Goal: Obtain resource: Download file/media

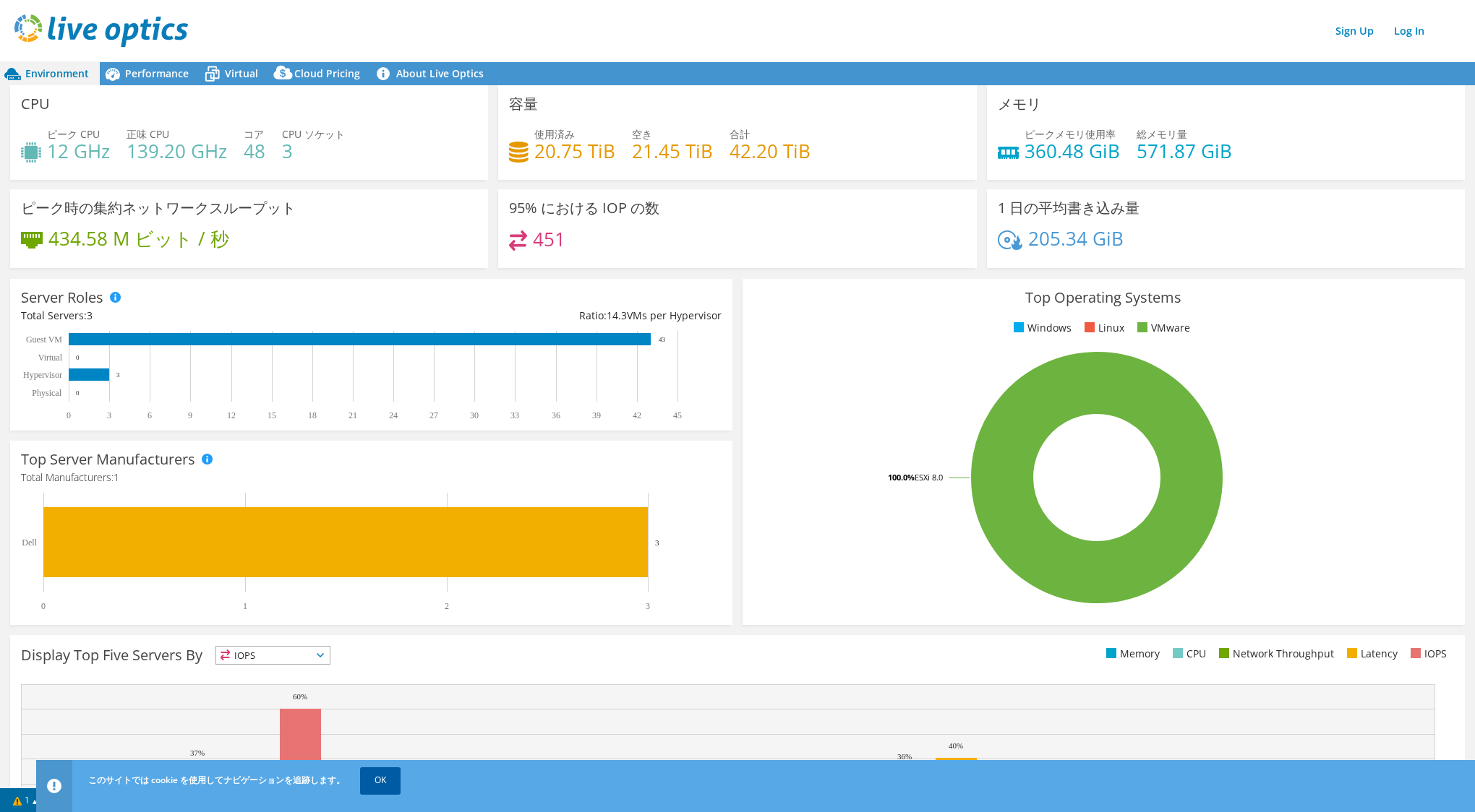
click at [390, 781] on link "OK" at bounding box center [379, 780] width 40 height 26
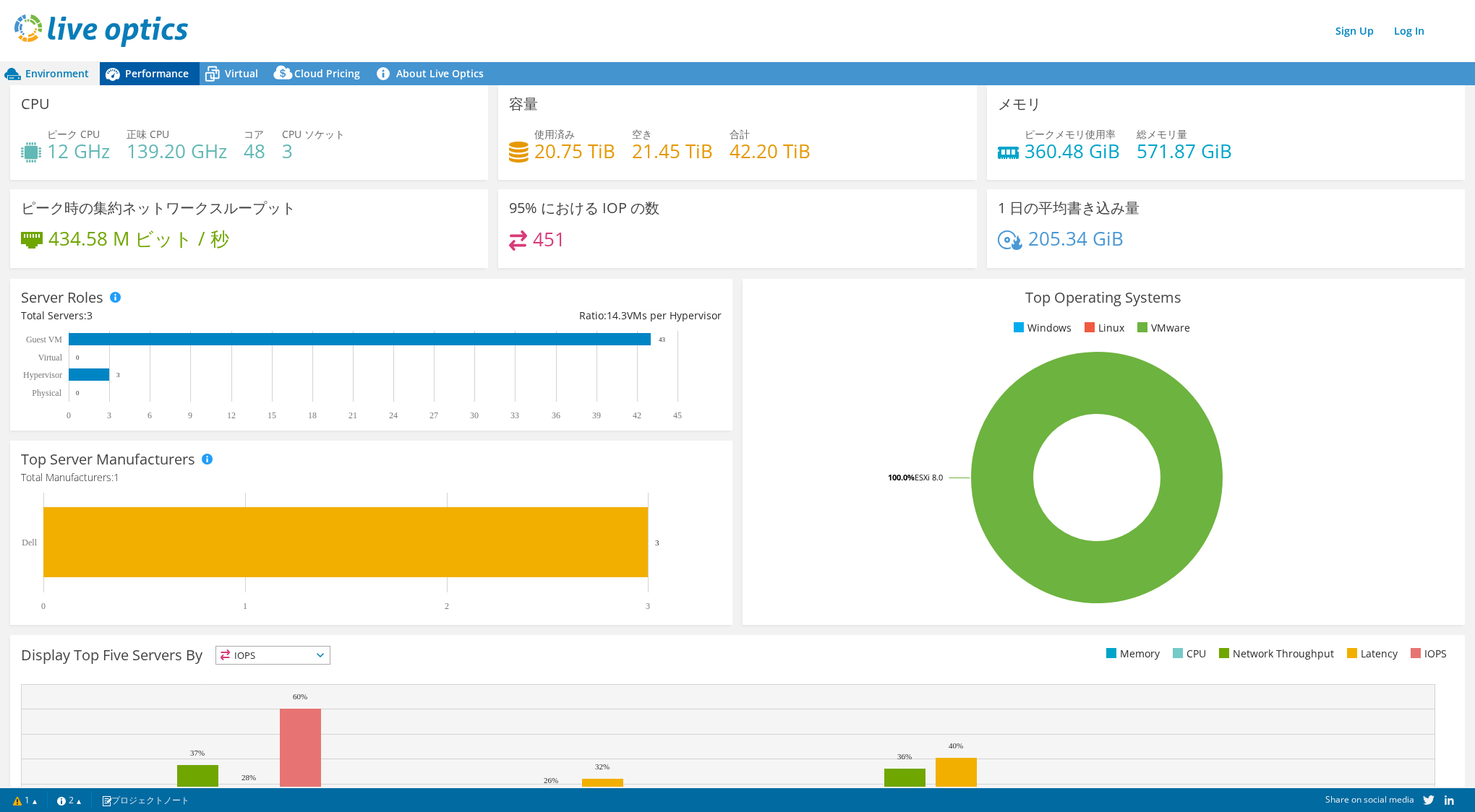
click at [149, 72] on span "Performance" at bounding box center [156, 73] width 63 height 13
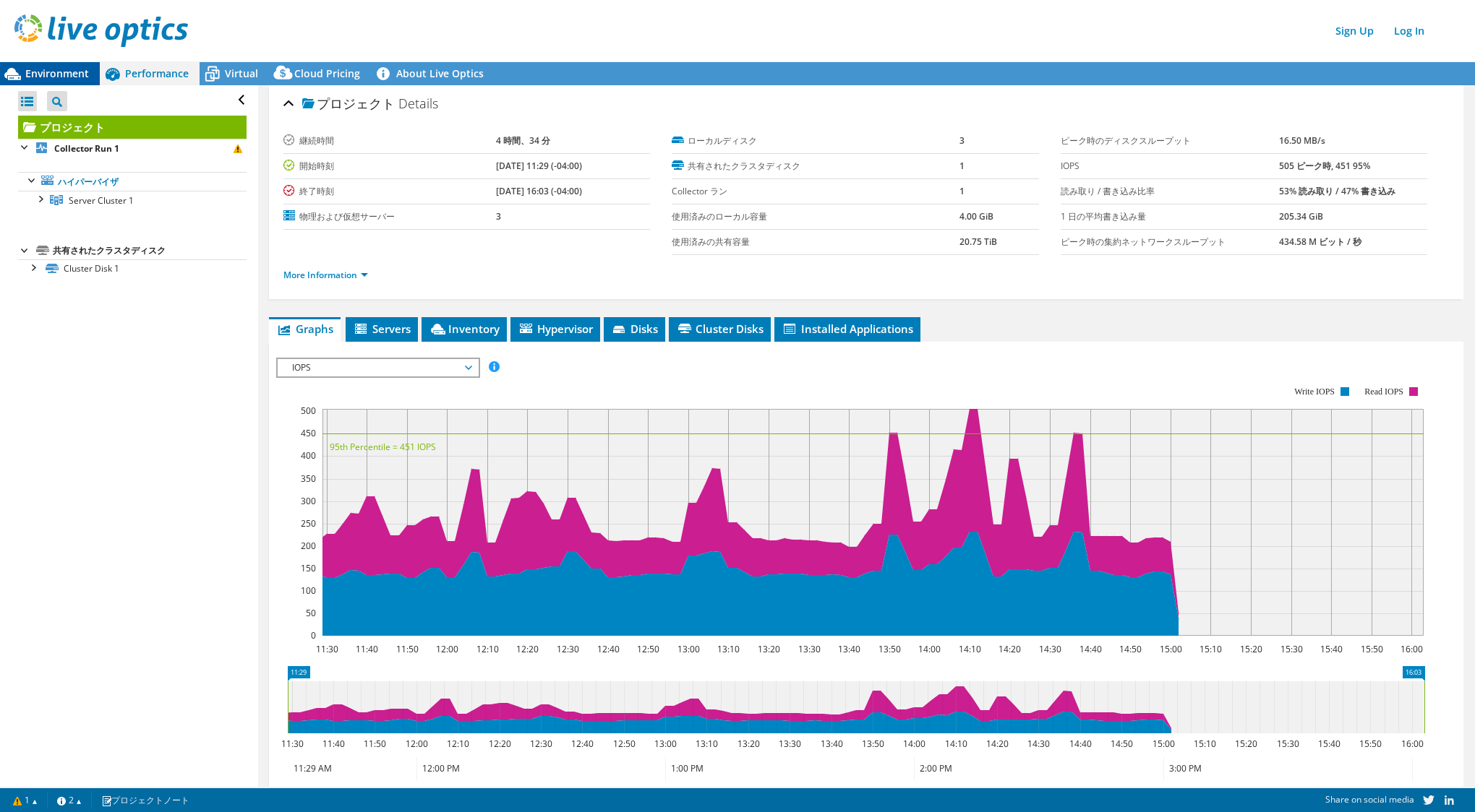
click at [54, 72] on span "Environment" at bounding box center [56, 73] width 63 height 13
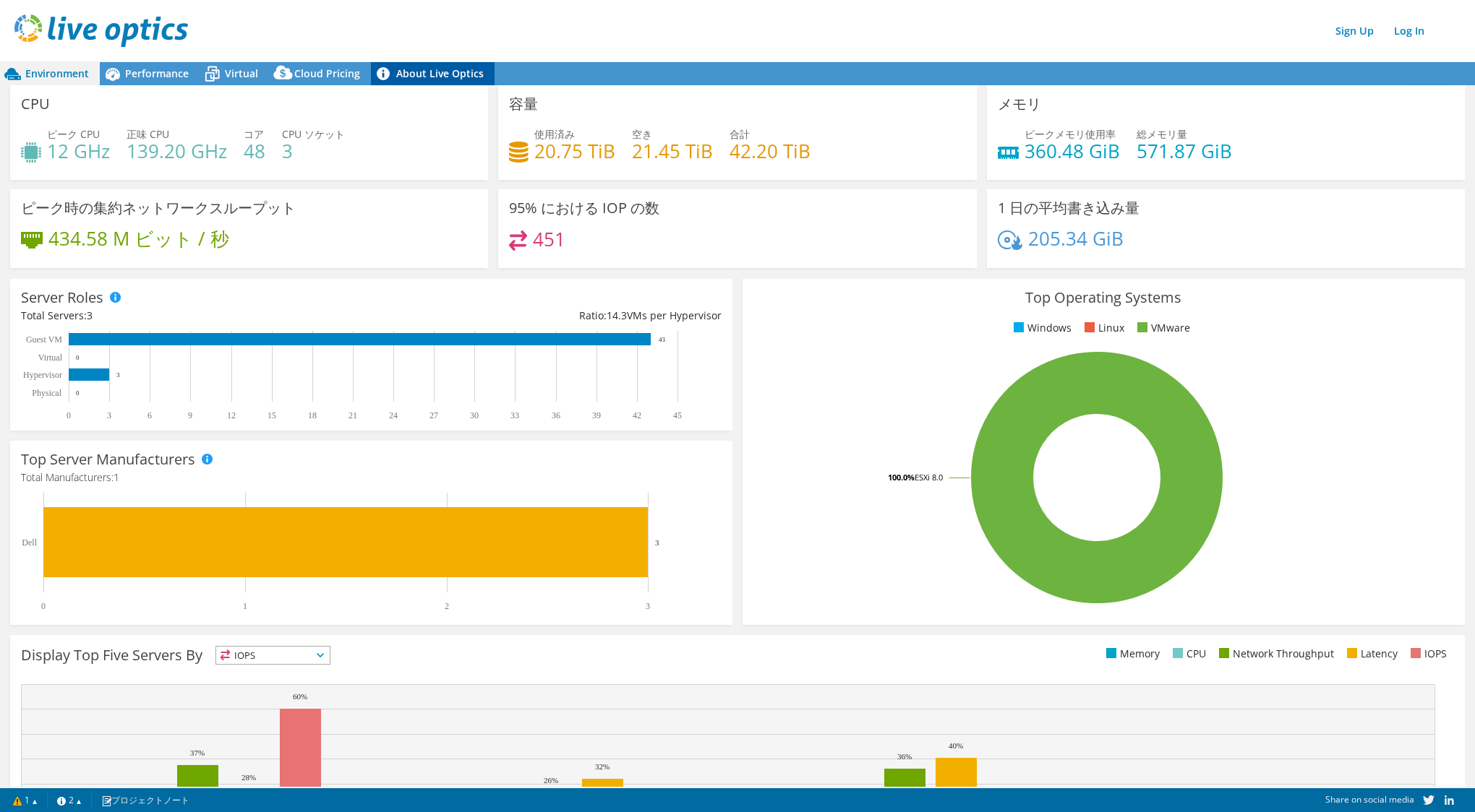
click at [431, 68] on link "About Live Optics" at bounding box center [432, 74] width 123 height 23
click at [168, 75] on span "Performance" at bounding box center [156, 73] width 63 height 13
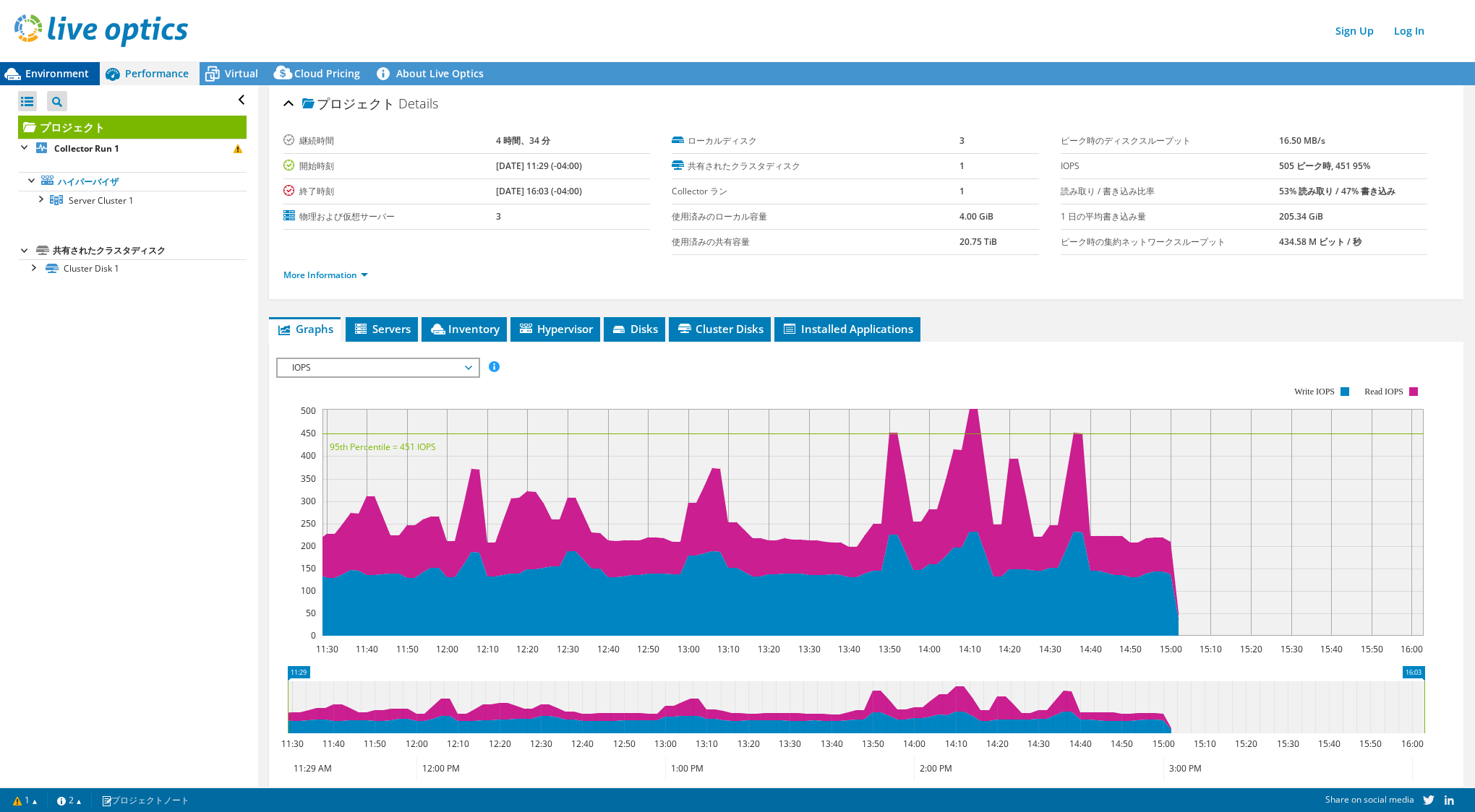
click at [55, 75] on span "Environment" at bounding box center [56, 73] width 63 height 13
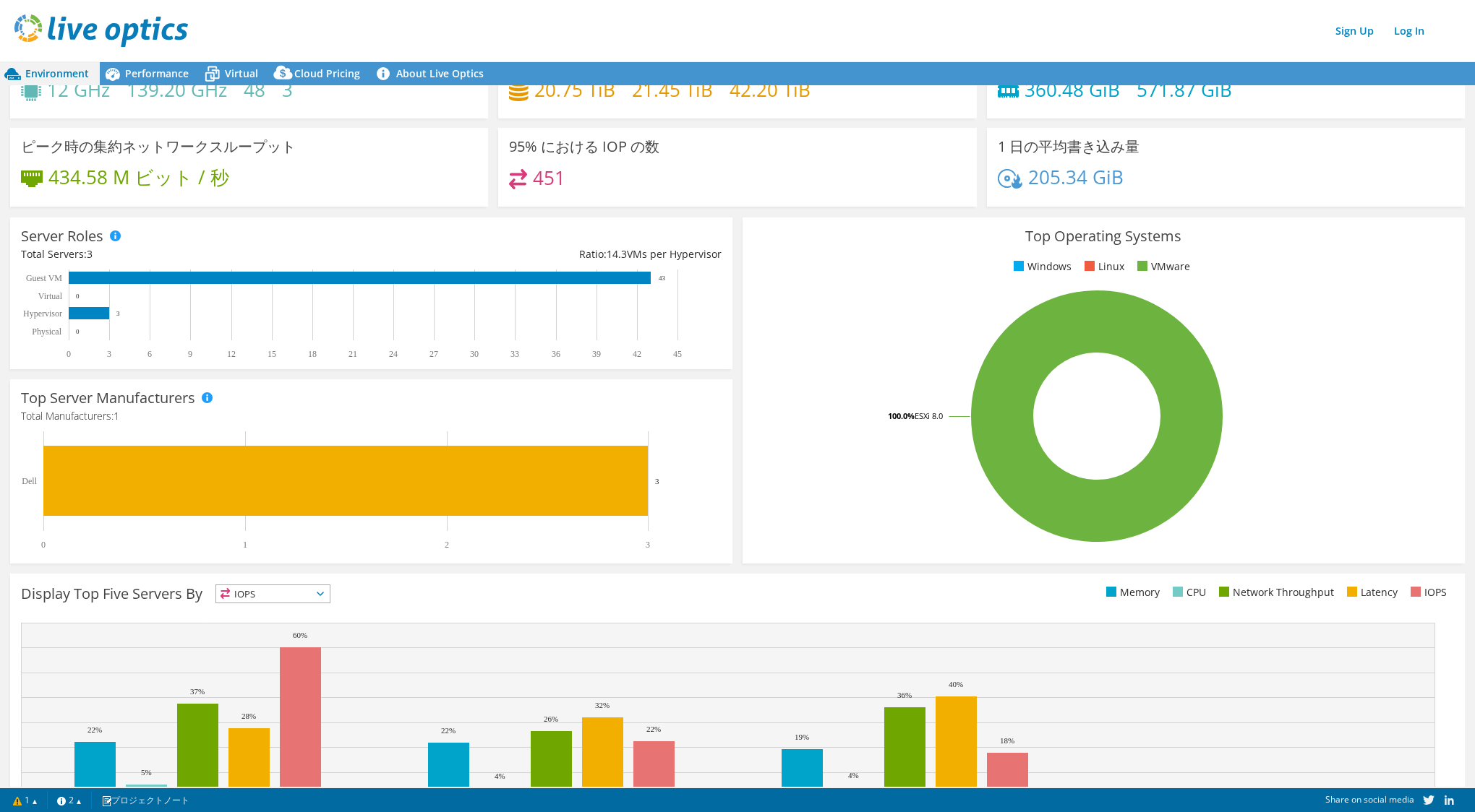
scroll to position [139, 0]
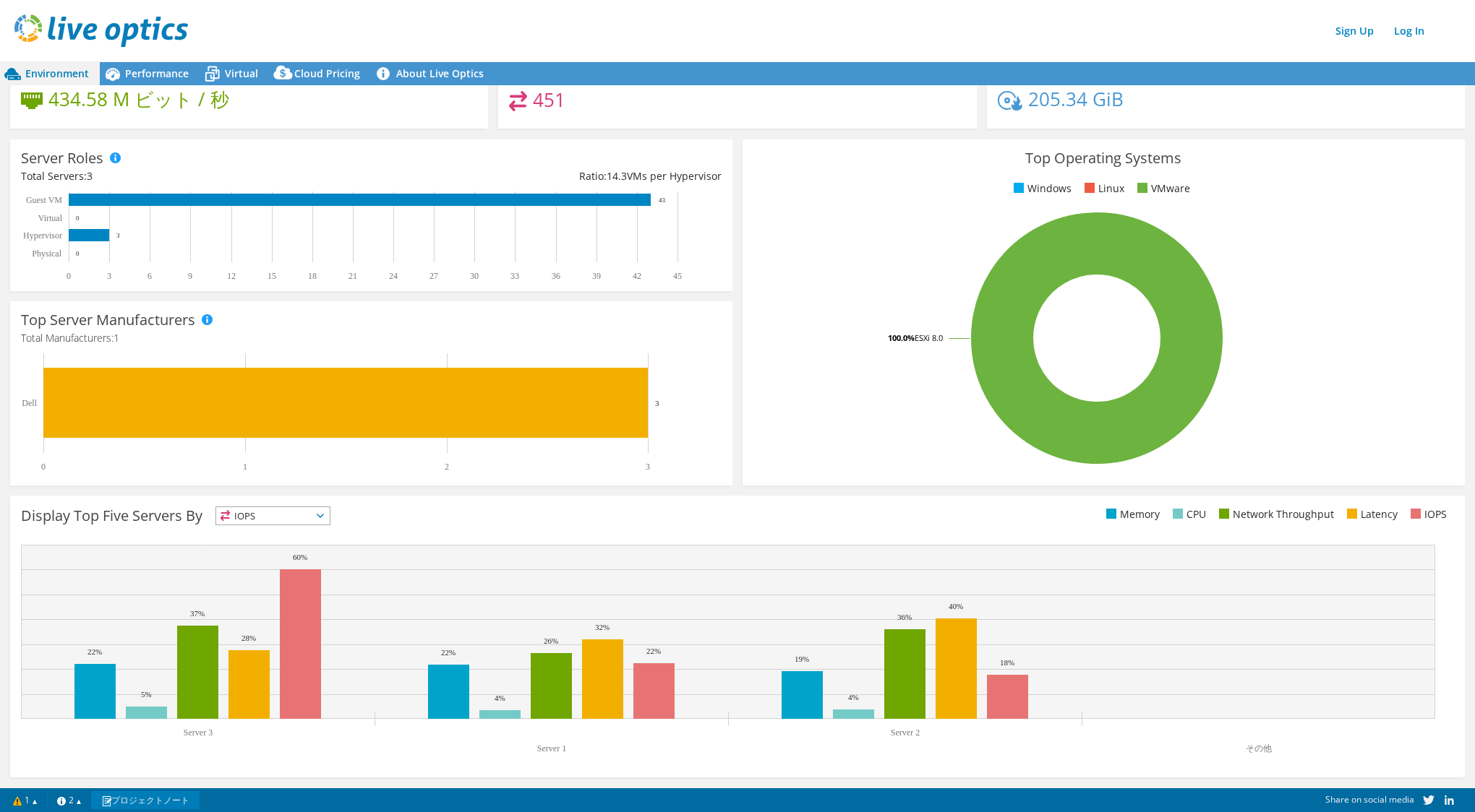
click at [150, 802] on link "プロジェクトノート" at bounding box center [145, 800] width 108 height 18
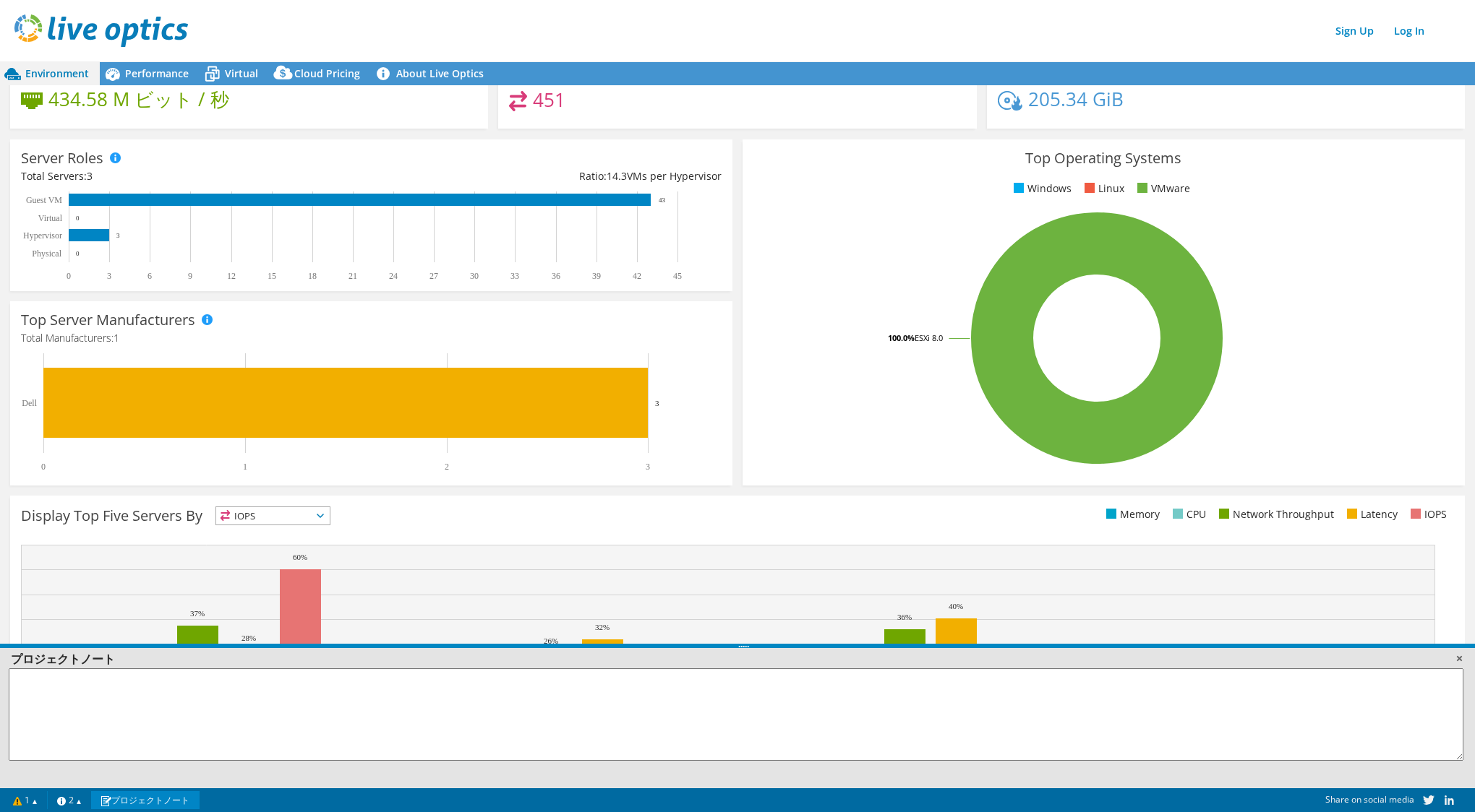
click at [1459, 659] on link at bounding box center [1459, 659] width 14 height 14
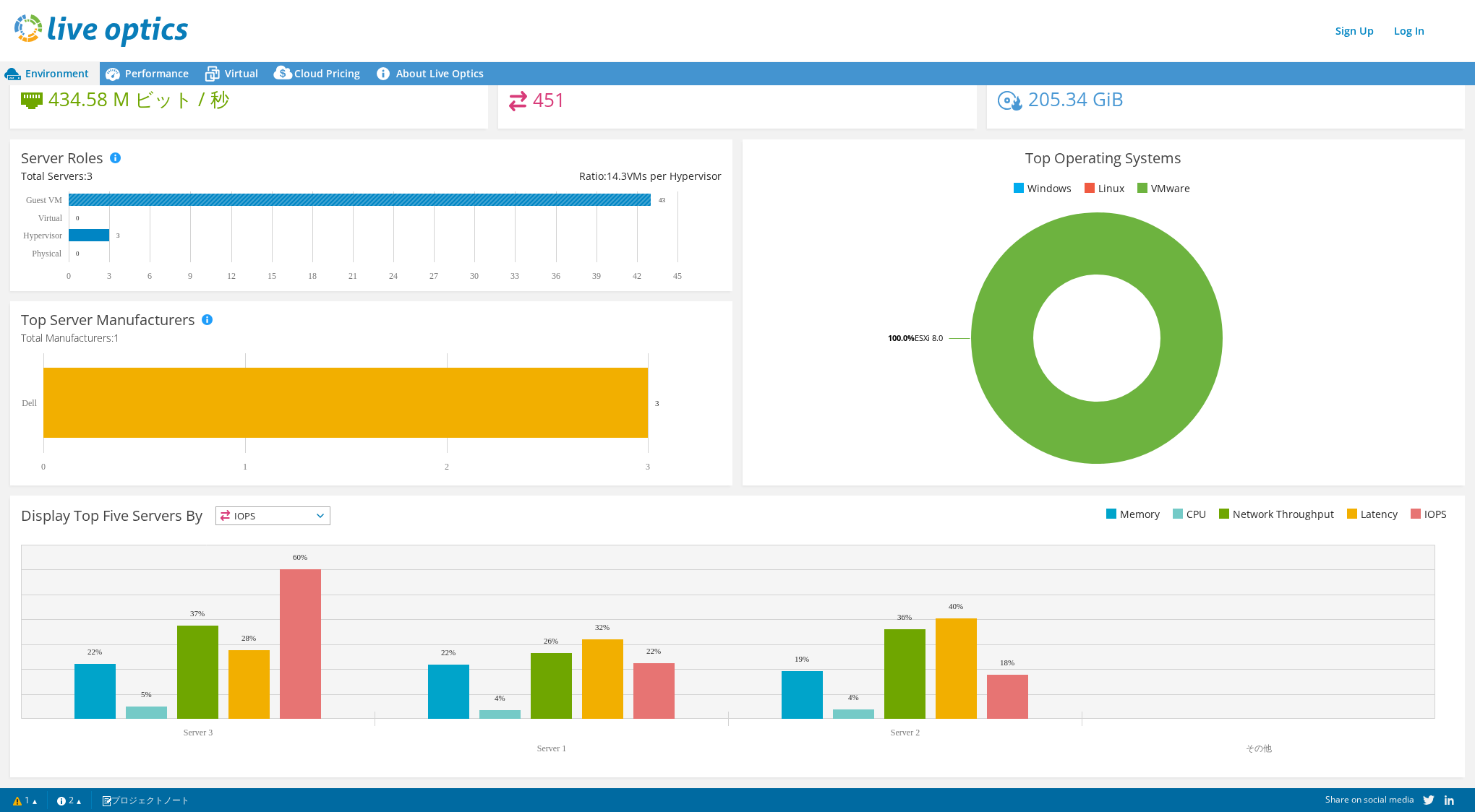
scroll to position [0, 0]
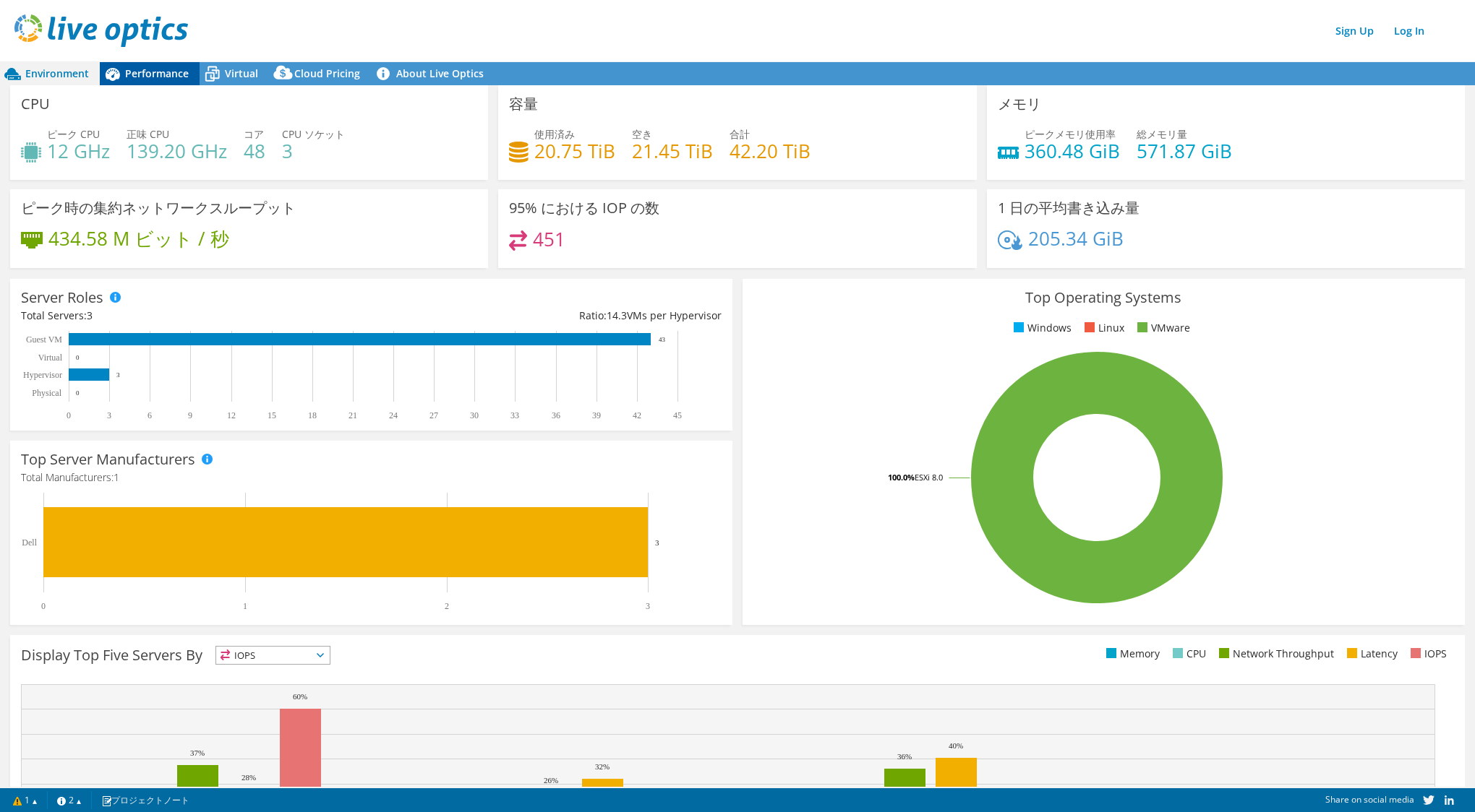
click at [162, 74] on span "Performance" at bounding box center [156, 73] width 63 height 13
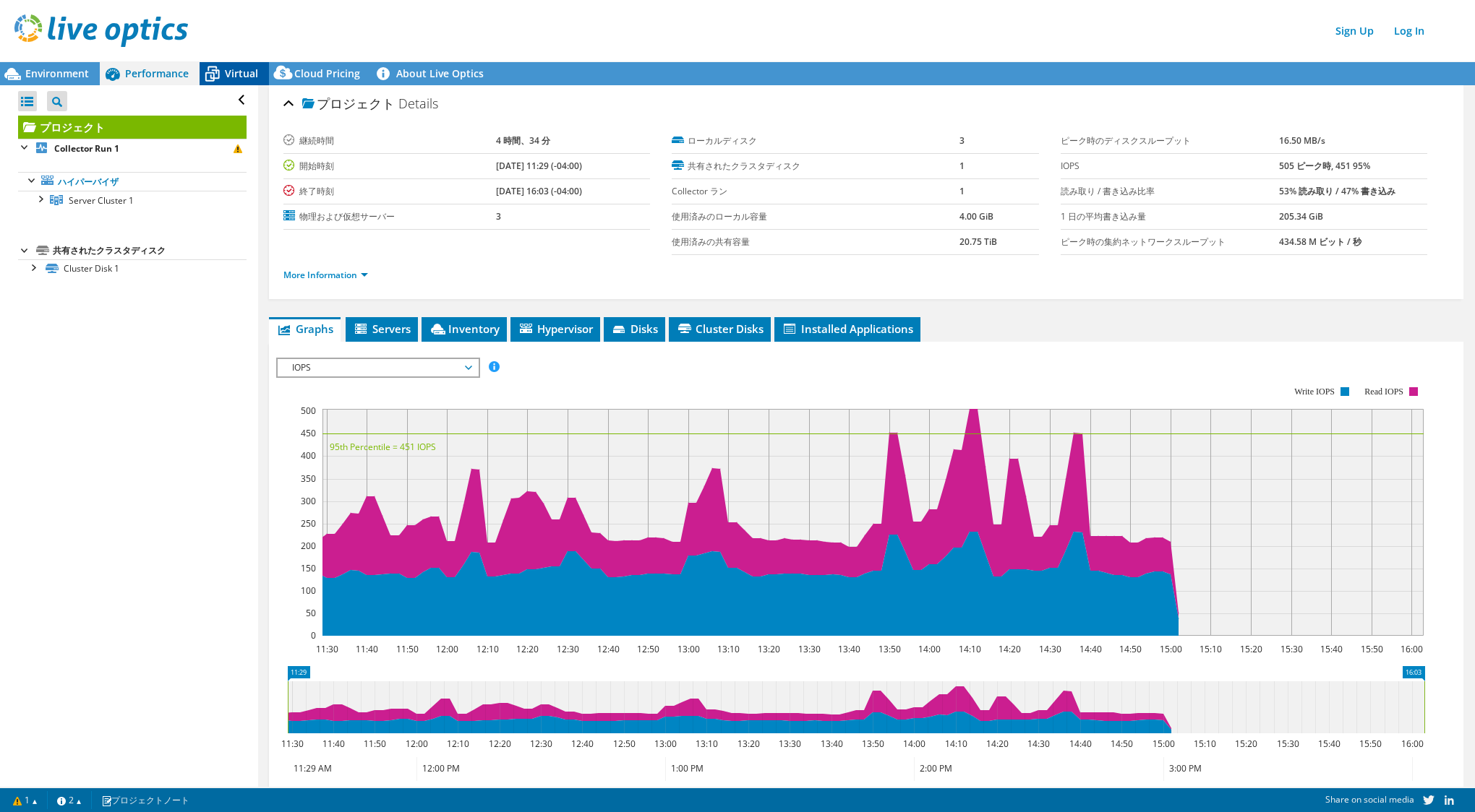
click at [234, 68] on span "Virtual" at bounding box center [241, 73] width 33 height 13
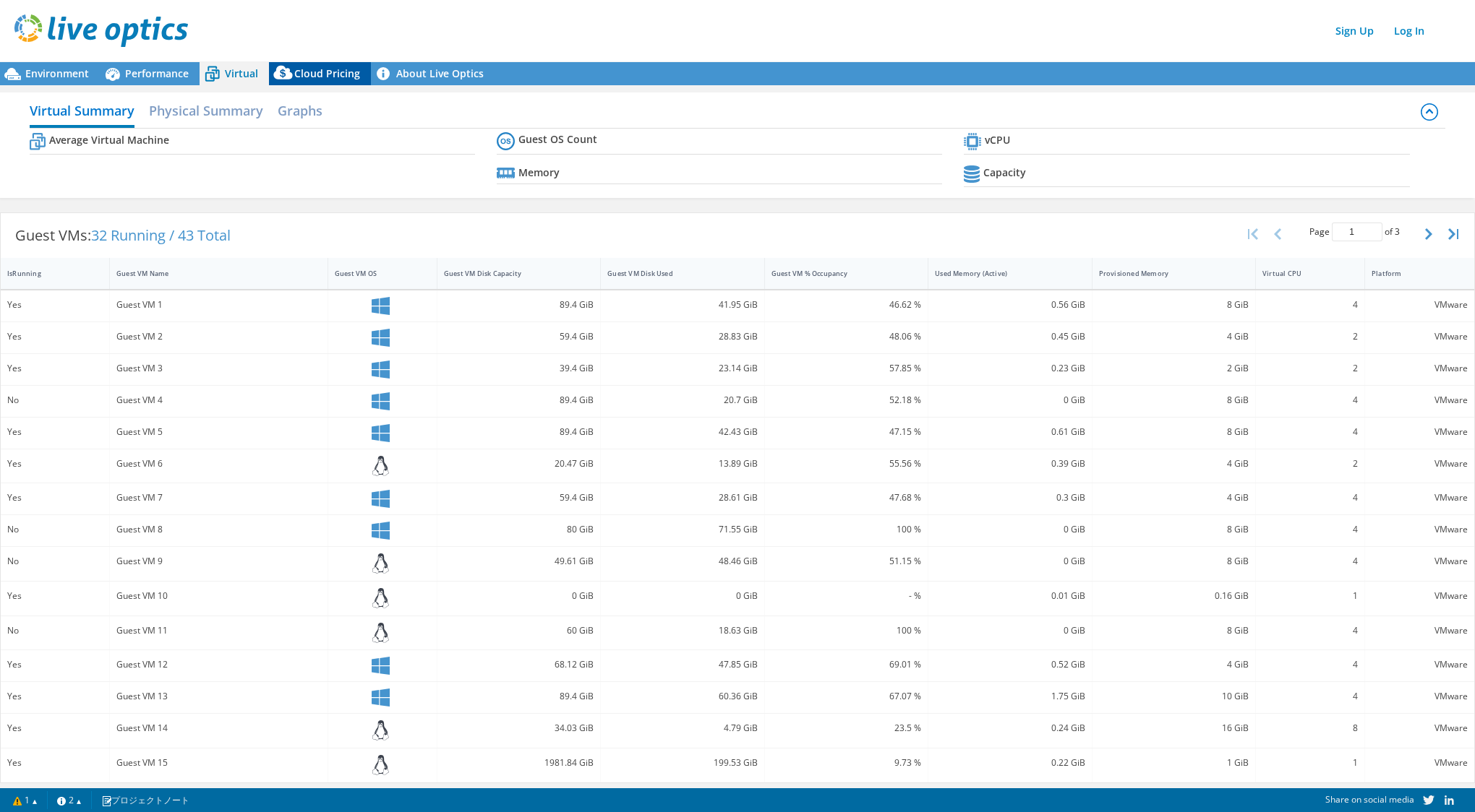
click at [310, 74] on span "Cloud Pricing" at bounding box center [328, 73] width 66 height 13
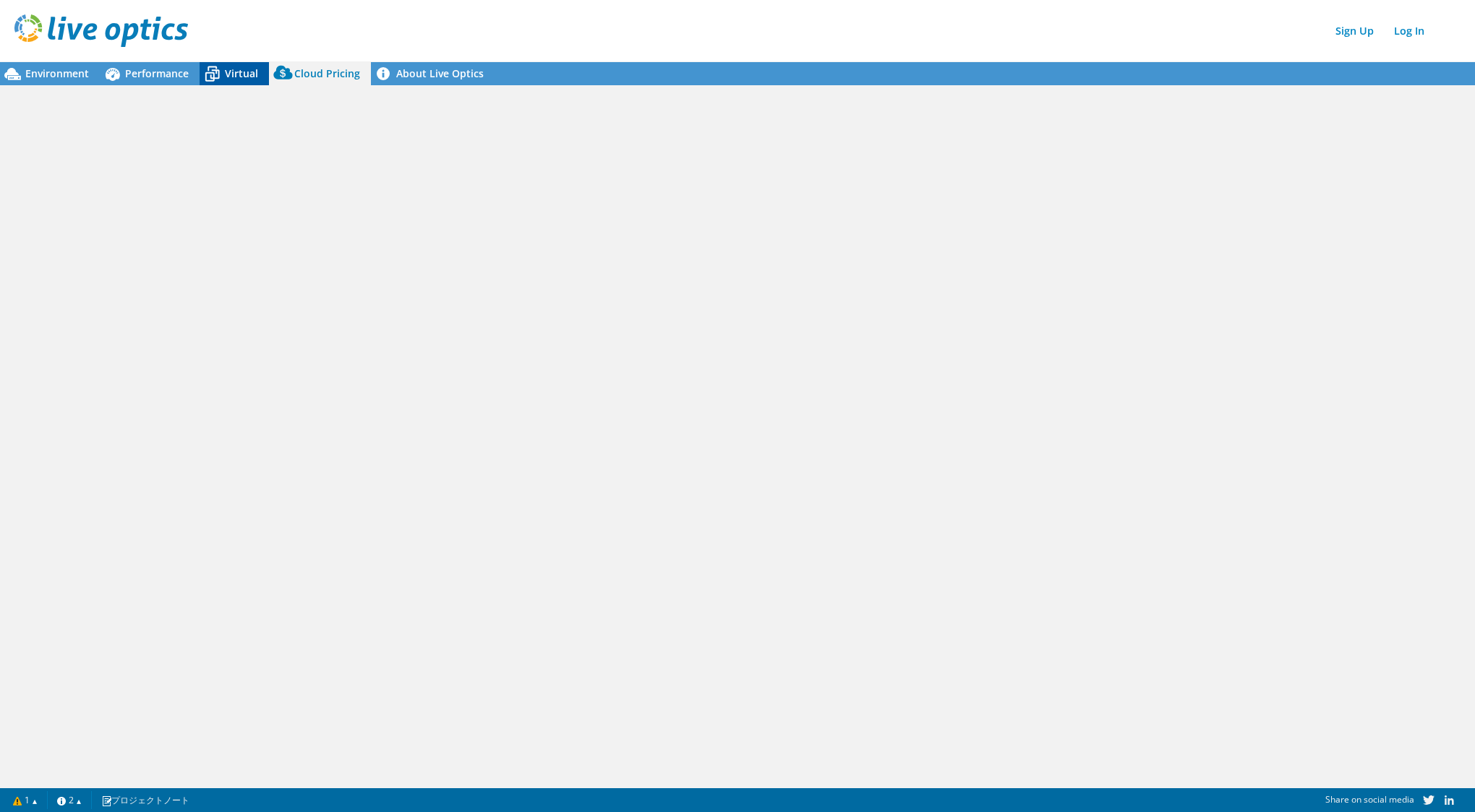
click at [221, 72] on icon at bounding box center [212, 74] width 25 height 25
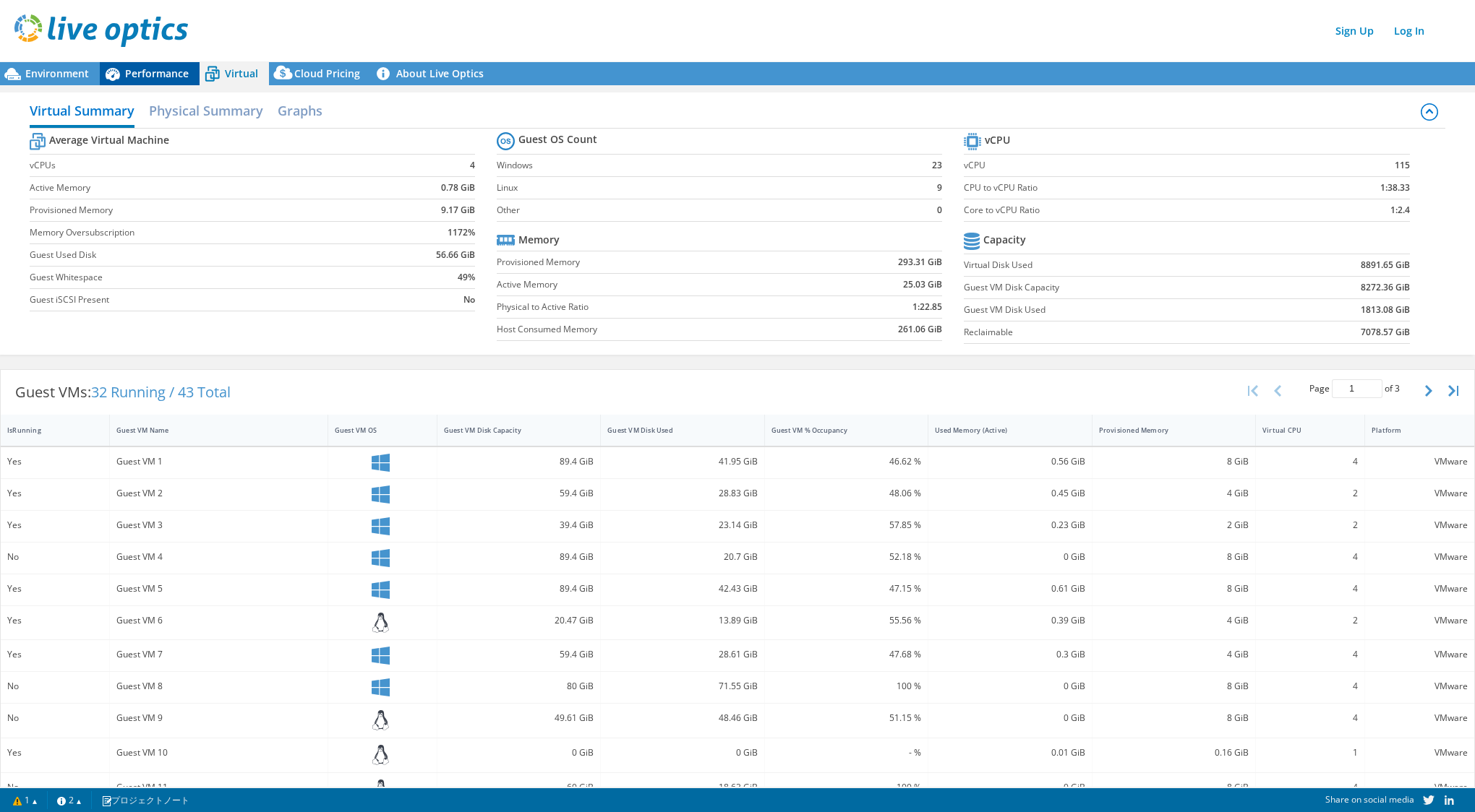
click at [150, 76] on span "Performance" at bounding box center [156, 73] width 63 height 13
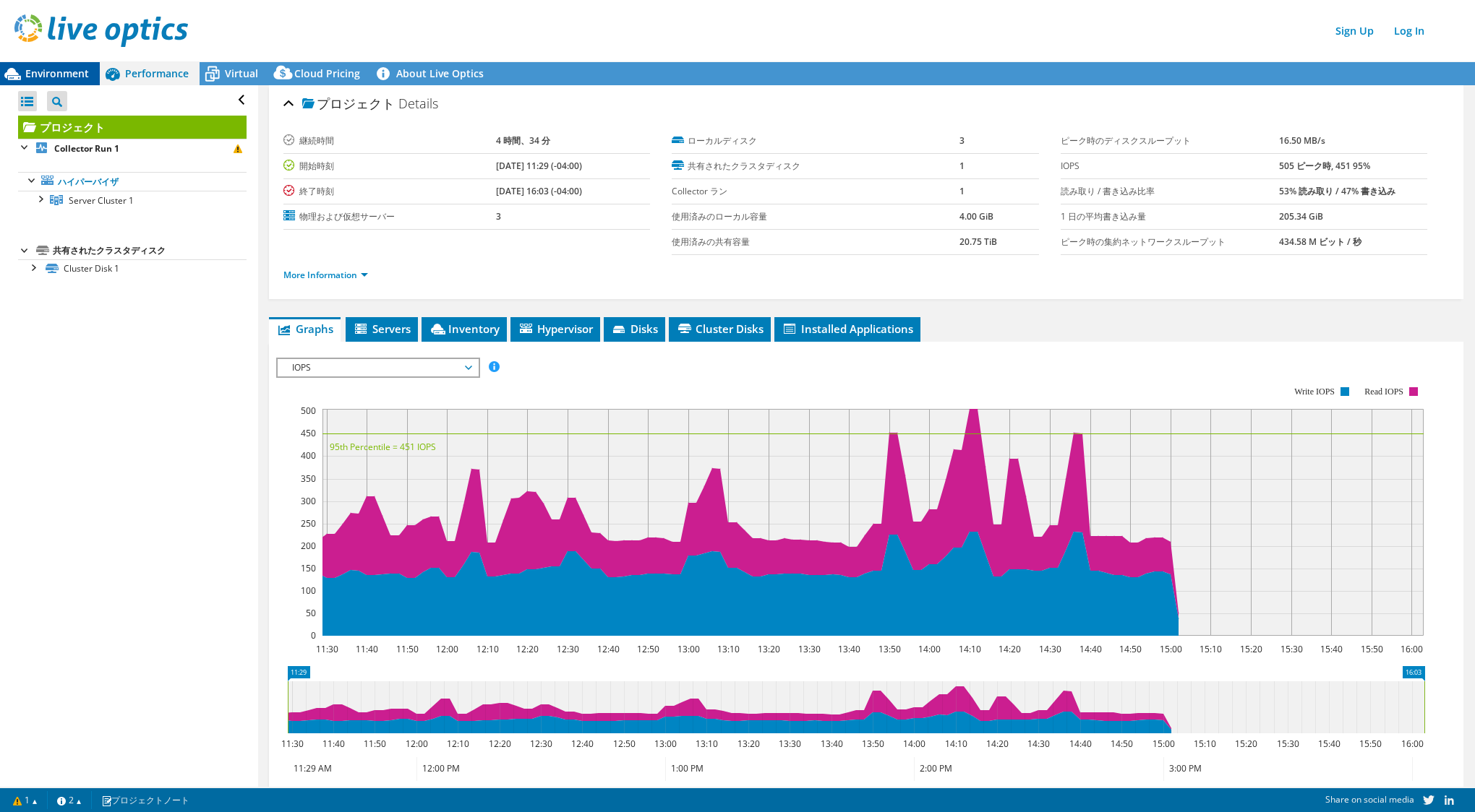
click at [54, 81] on div "Environment" at bounding box center [50, 74] width 100 height 23
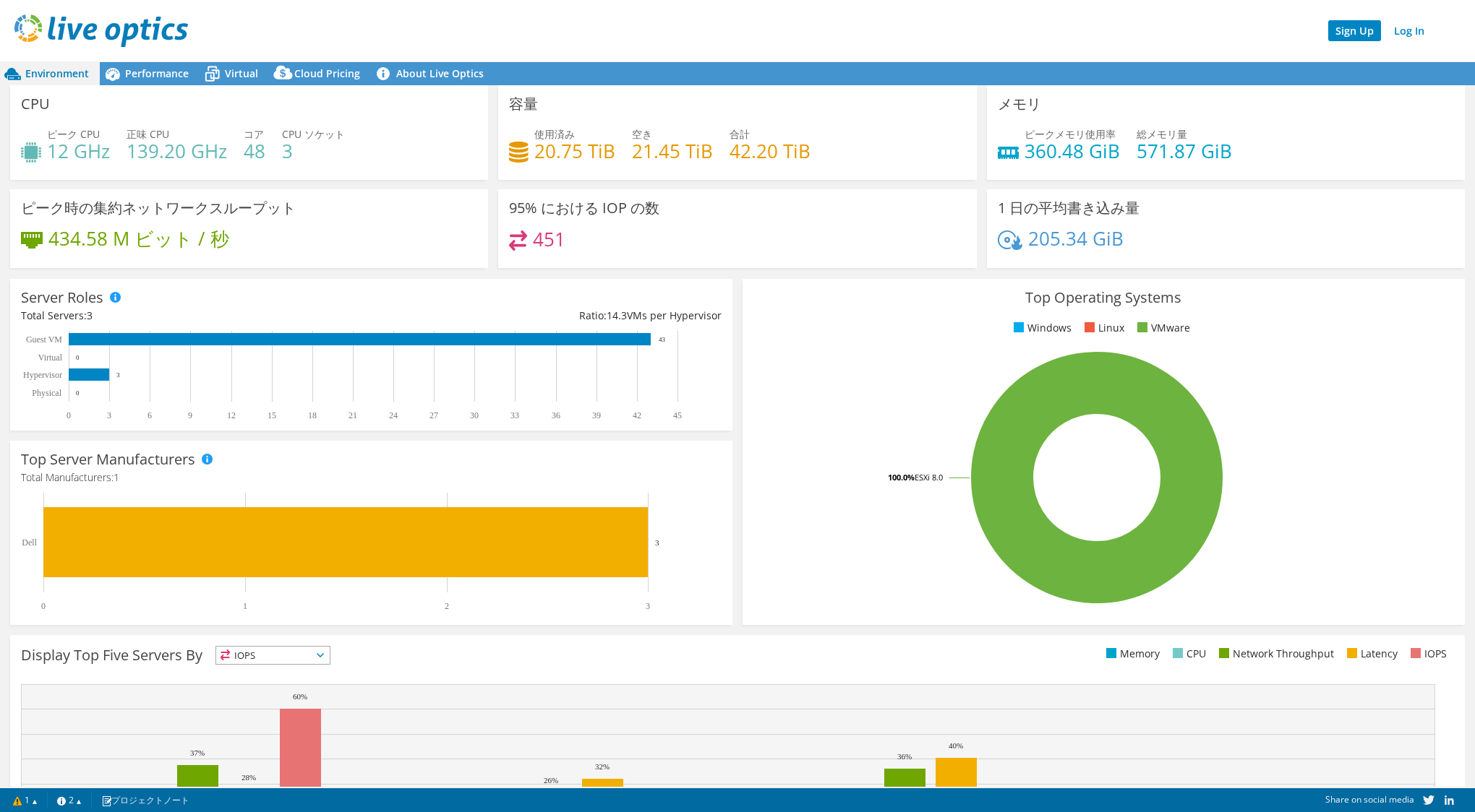
click at [1359, 35] on link "Sign Up" at bounding box center [1354, 30] width 53 height 21
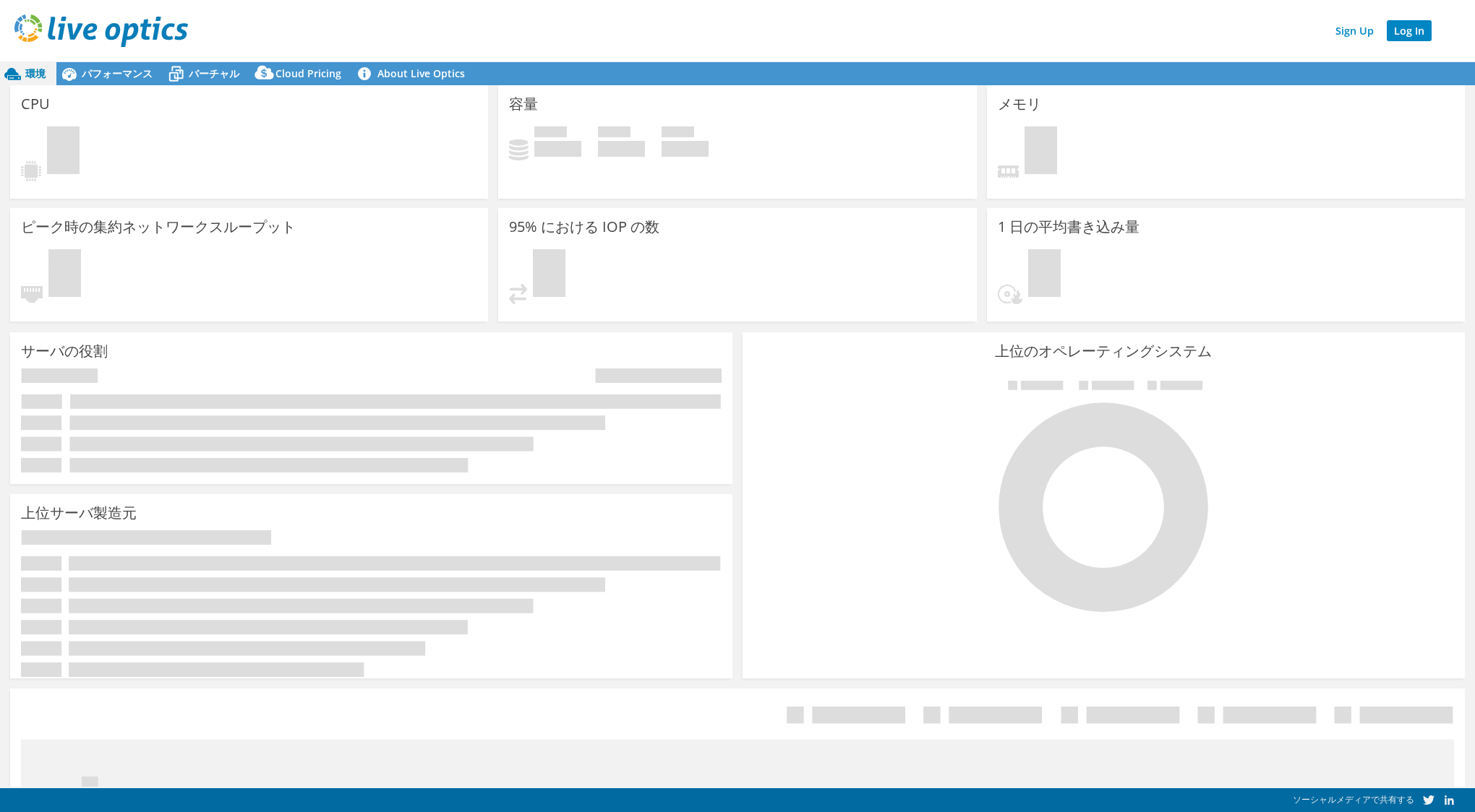
click at [1417, 29] on link "Log In" at bounding box center [1409, 30] width 45 height 21
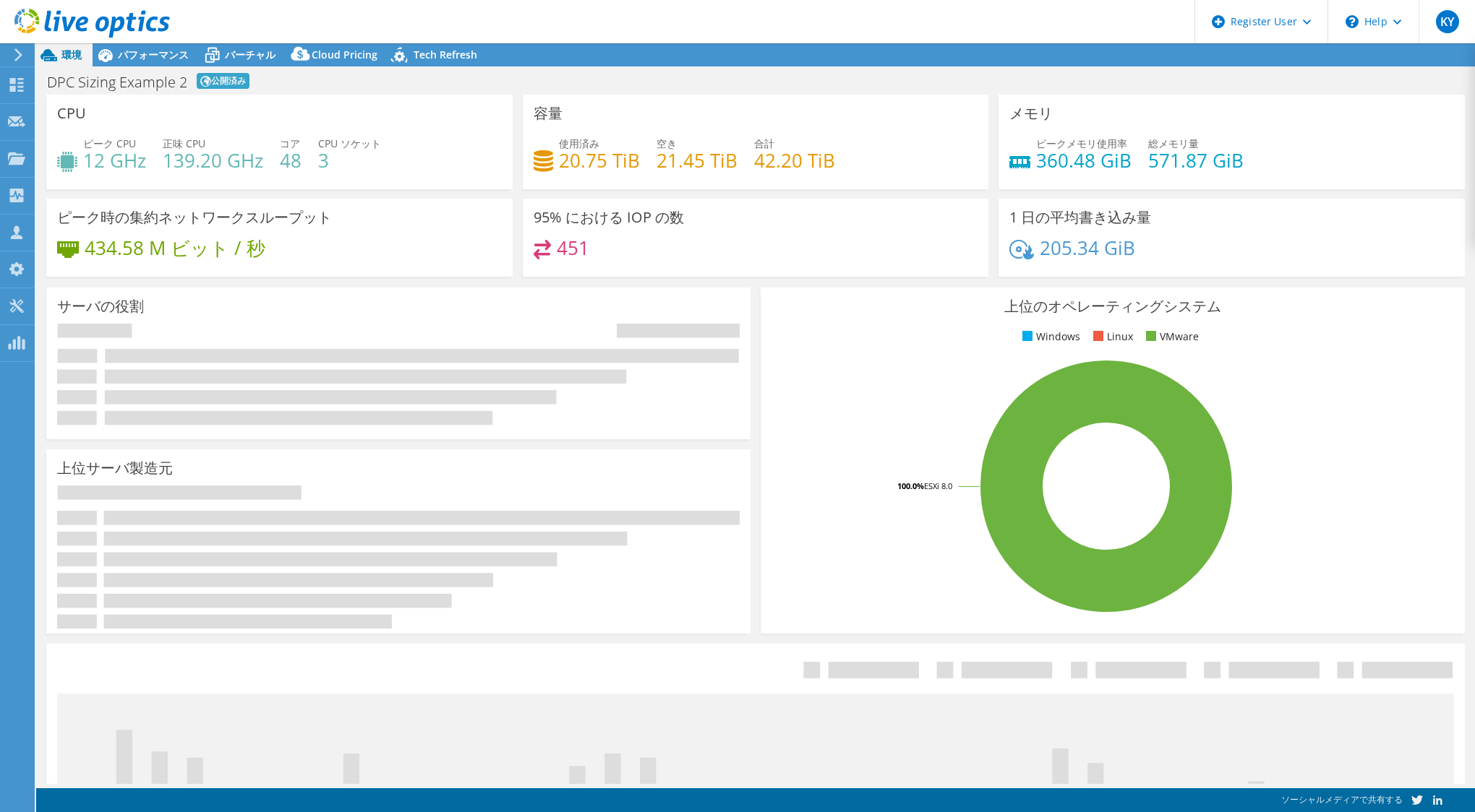
select select "USD"
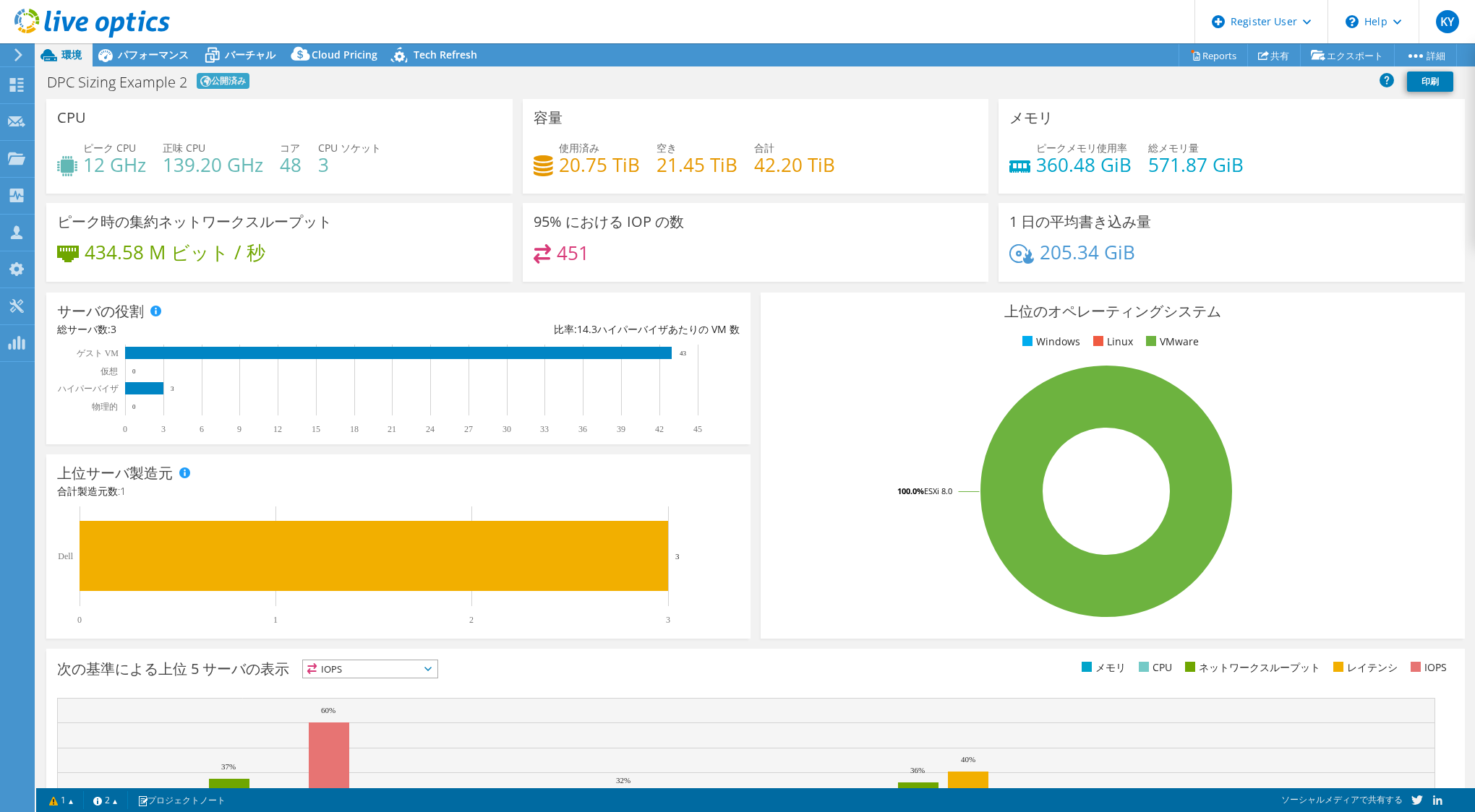
select select "[GEOGRAPHIC_DATA]"
click at [1215, 57] on link "Reports" at bounding box center [1213, 54] width 70 height 22
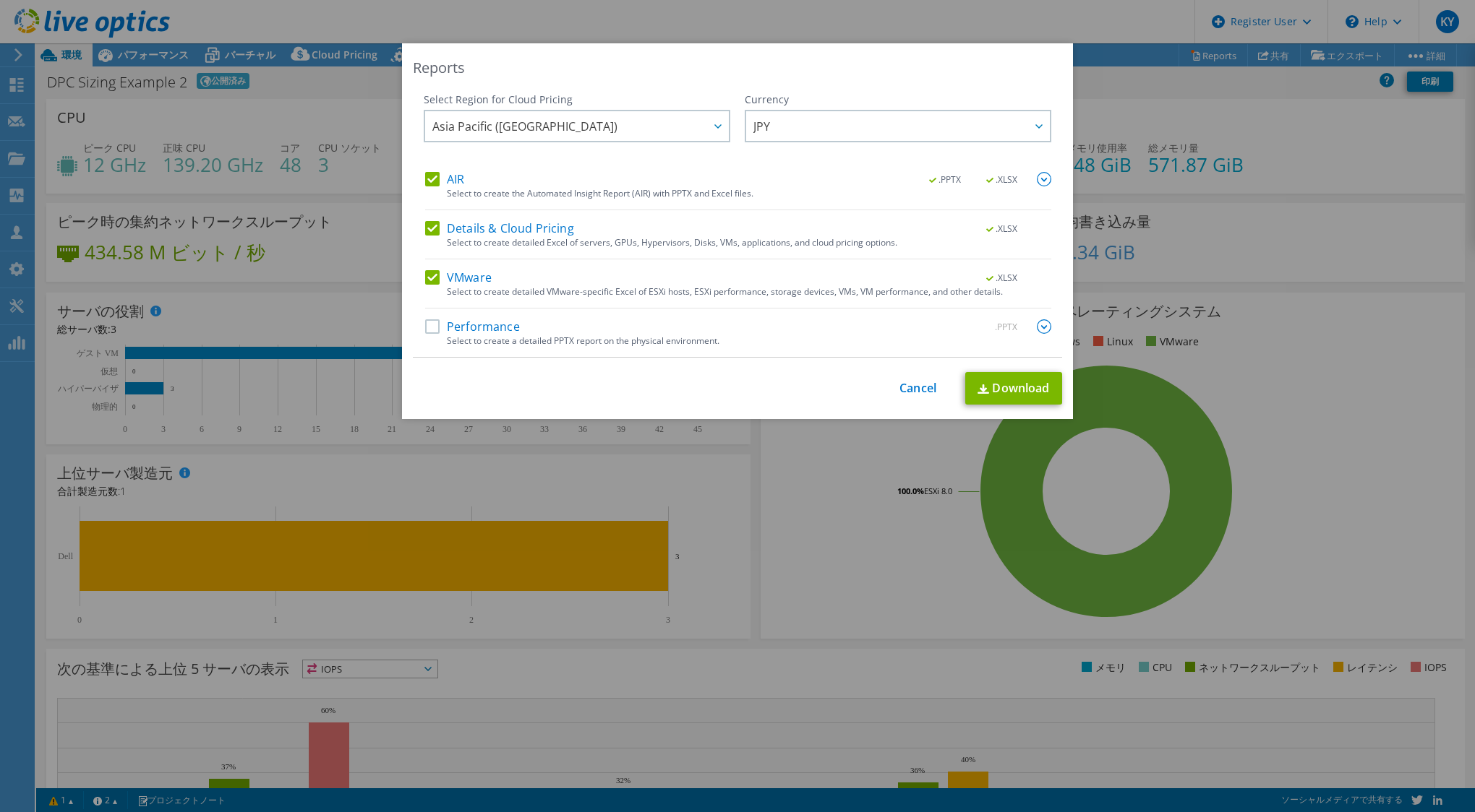
click at [427, 331] on label "Performance" at bounding box center [472, 327] width 95 height 14
click at [0, 0] on input "Performance" at bounding box center [0, 0] width 0 height 0
click at [1005, 378] on link "Download" at bounding box center [1013, 388] width 97 height 32
click at [914, 389] on link "Cancel" at bounding box center [917, 388] width 37 height 13
